Goal: Navigation & Orientation: Understand site structure

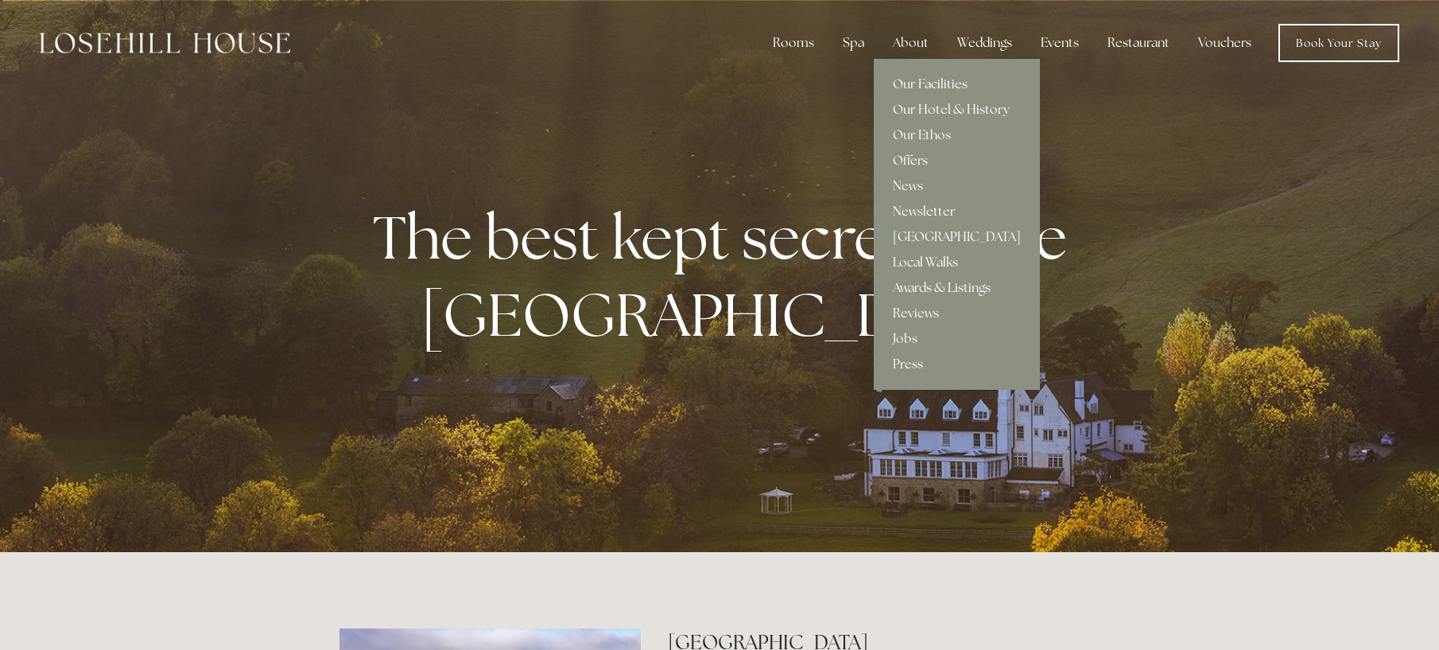
click at [925, 83] on link "Our Facilities" at bounding box center [957, 84] width 166 height 25
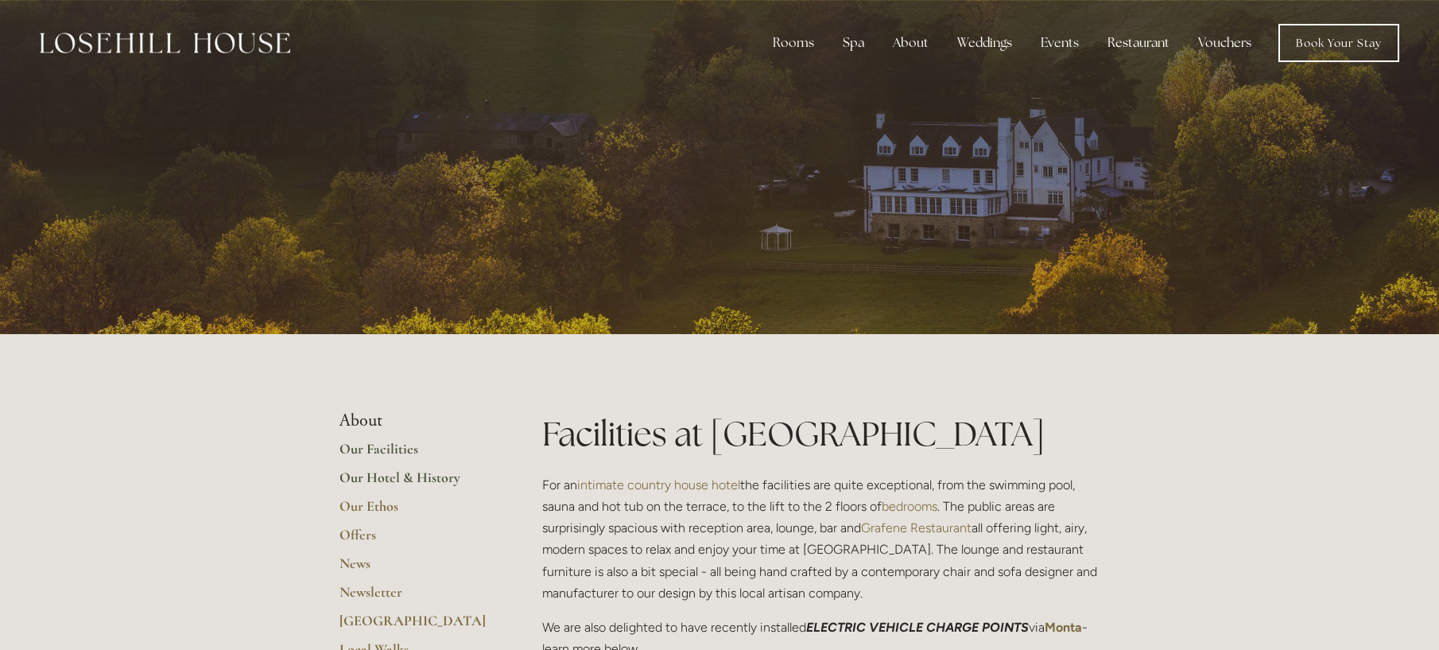
click at [399, 478] on link "Our Hotel & History" at bounding box center [416, 482] width 152 height 29
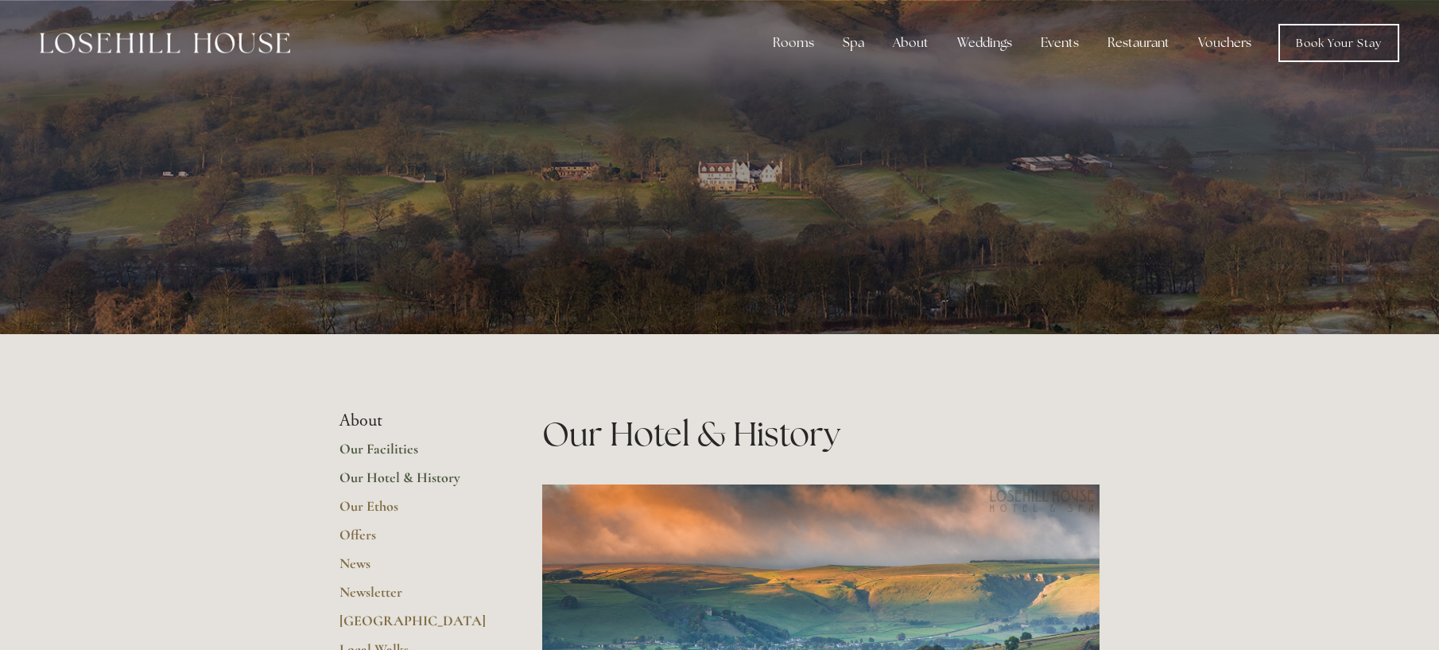
click at [357, 449] on link "Our Facilities" at bounding box center [416, 454] width 152 height 29
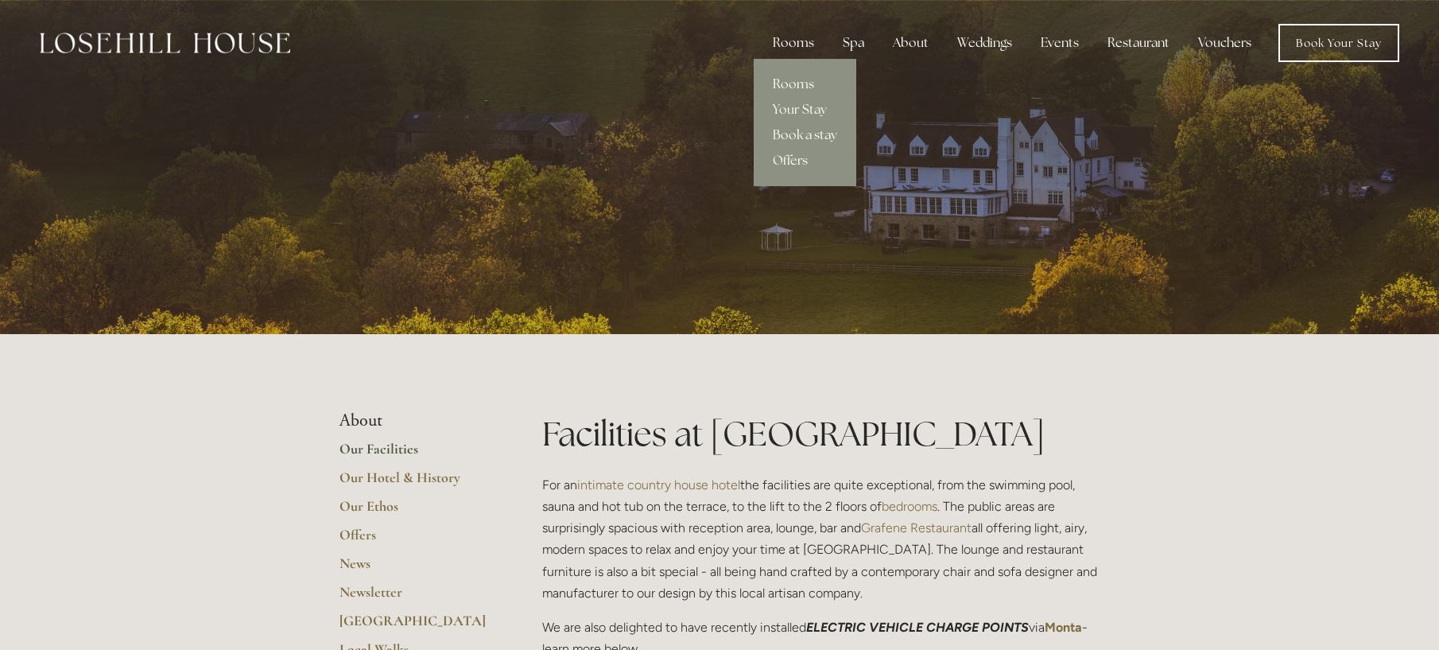
click at [786, 44] on div "Rooms" at bounding box center [793, 43] width 67 height 32
